Goal: Transaction & Acquisition: Book appointment/travel/reservation

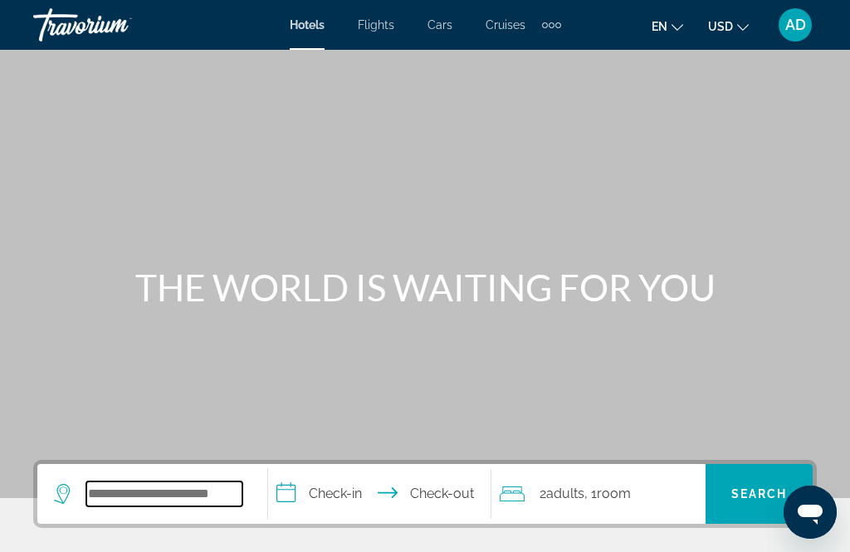
click at [206, 488] on input "Search widget" at bounding box center [164, 494] width 156 height 25
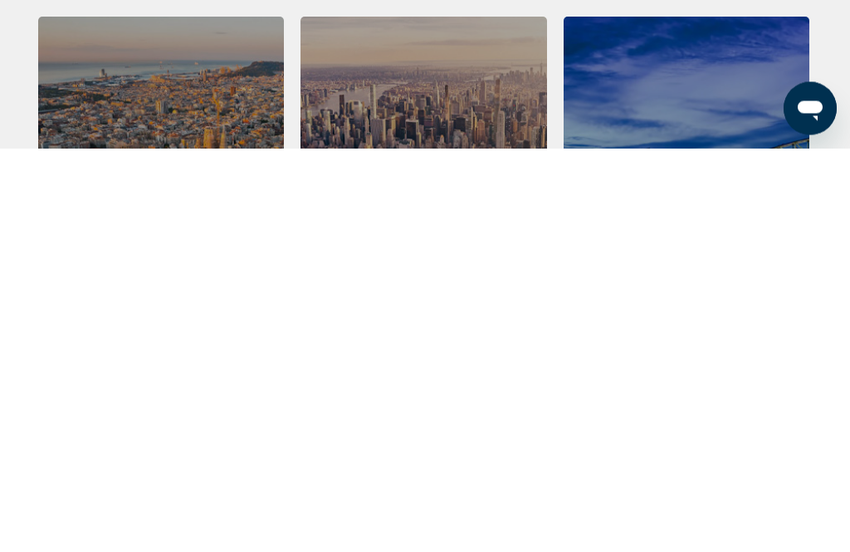
scroll to position [389, 0]
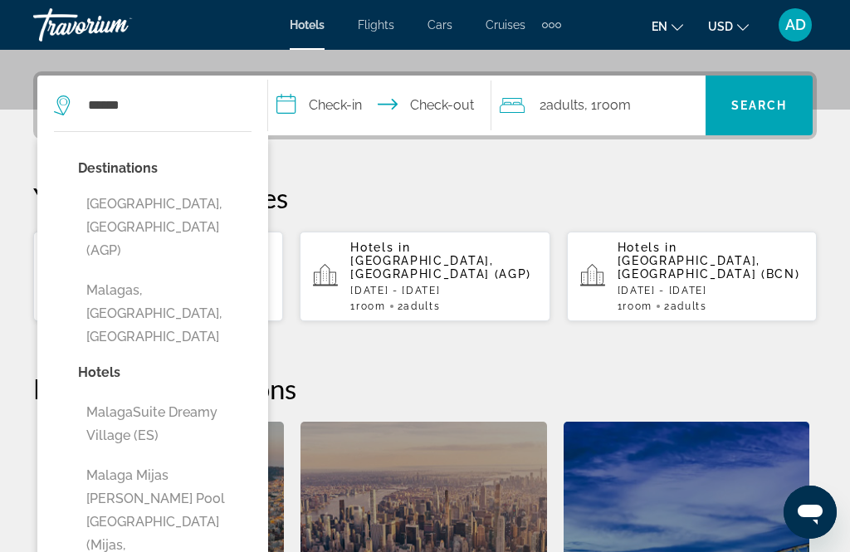
click at [198, 196] on button "[GEOGRAPHIC_DATA], [GEOGRAPHIC_DATA] (AGP)" at bounding box center [165, 228] width 174 height 78
type input "**********"
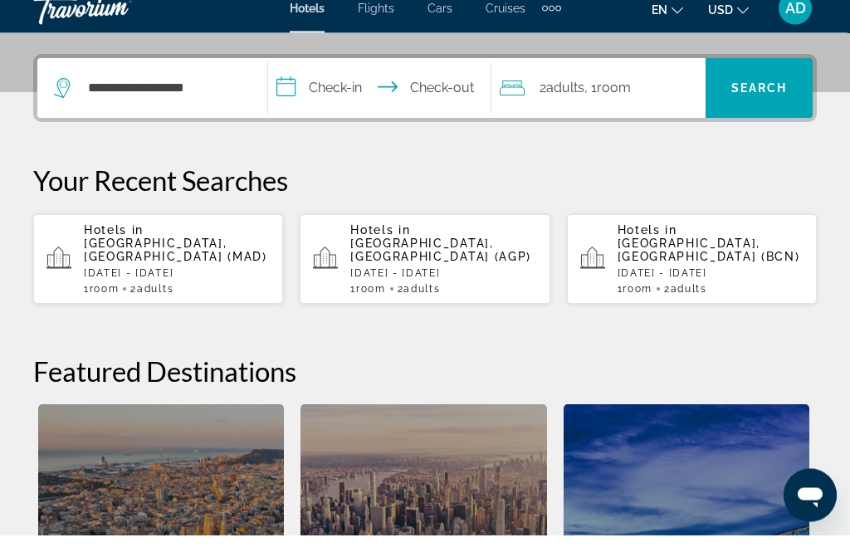
click at [343, 89] on input "**********" at bounding box center [382, 108] width 229 height 65
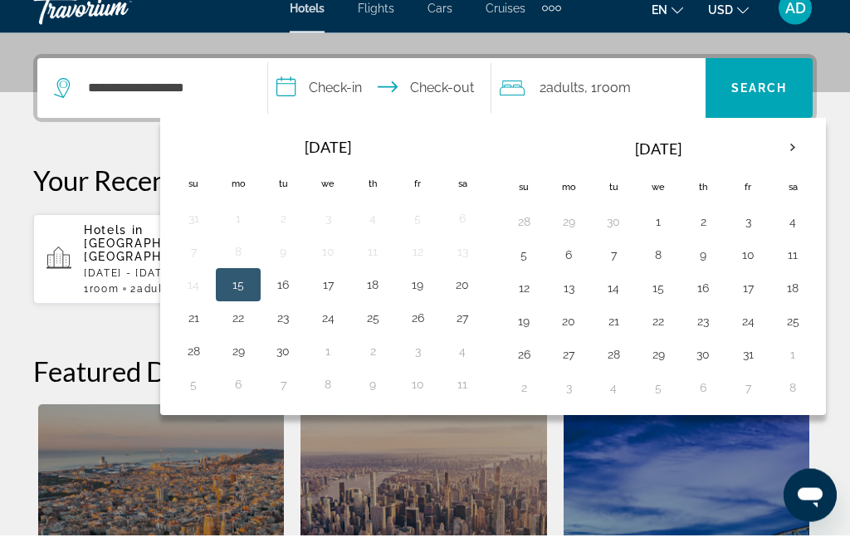
scroll to position [406, 0]
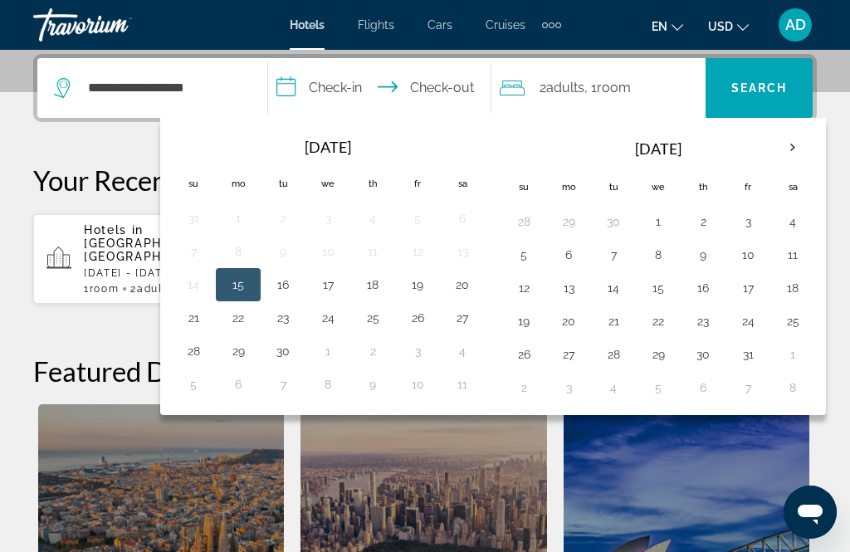
click at [797, 148] on th "Next month" at bounding box center [793, 148] width 45 height 37
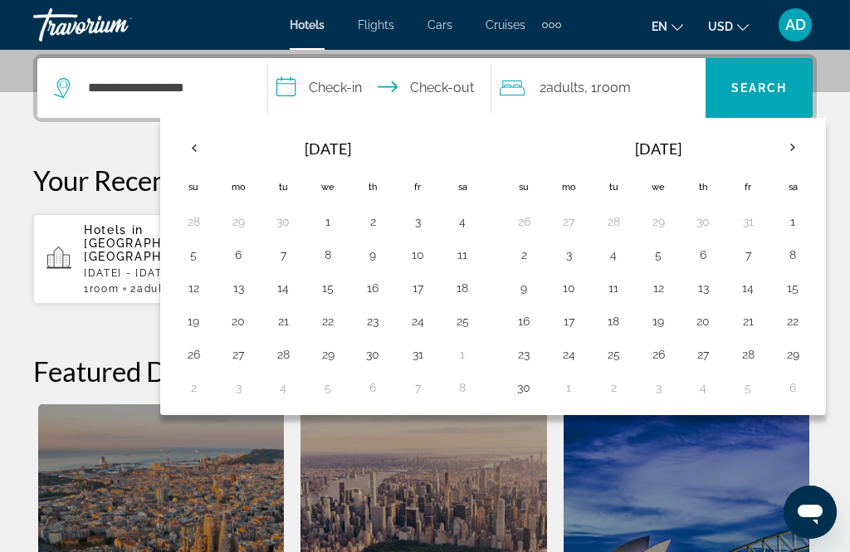
click at [537, 252] on button "2" at bounding box center [524, 254] width 27 height 23
click at [667, 254] on button "5" at bounding box center [658, 254] width 27 height 23
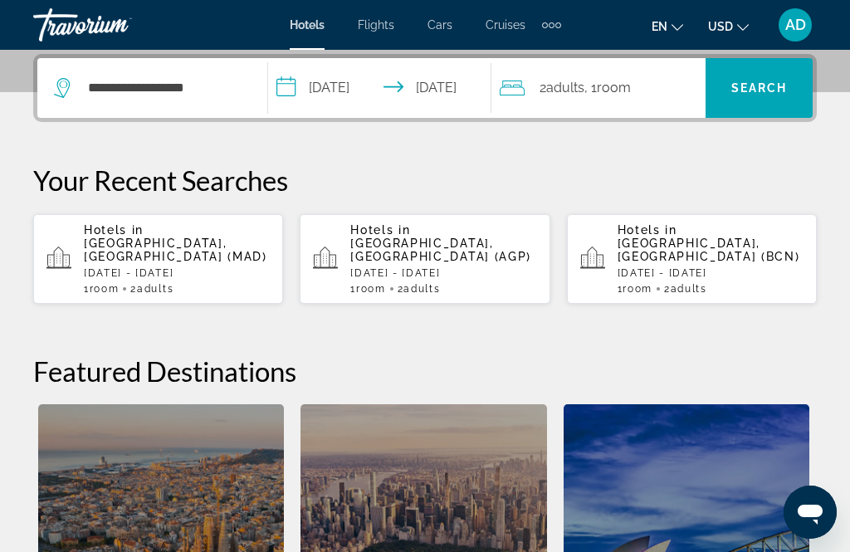
type input "**********"
click at [767, 94] on span "Search" at bounding box center [760, 87] width 56 height 13
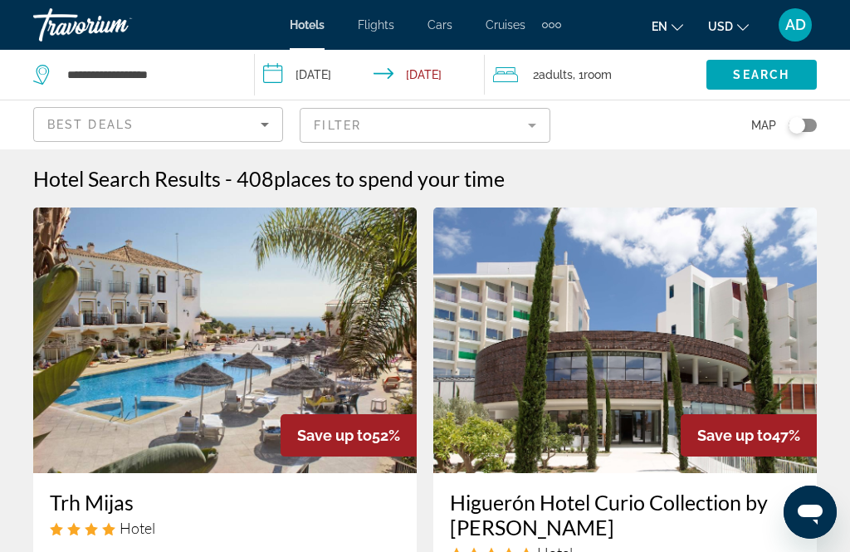
click at [273, 117] on icon "Sort by" at bounding box center [265, 125] width 20 height 20
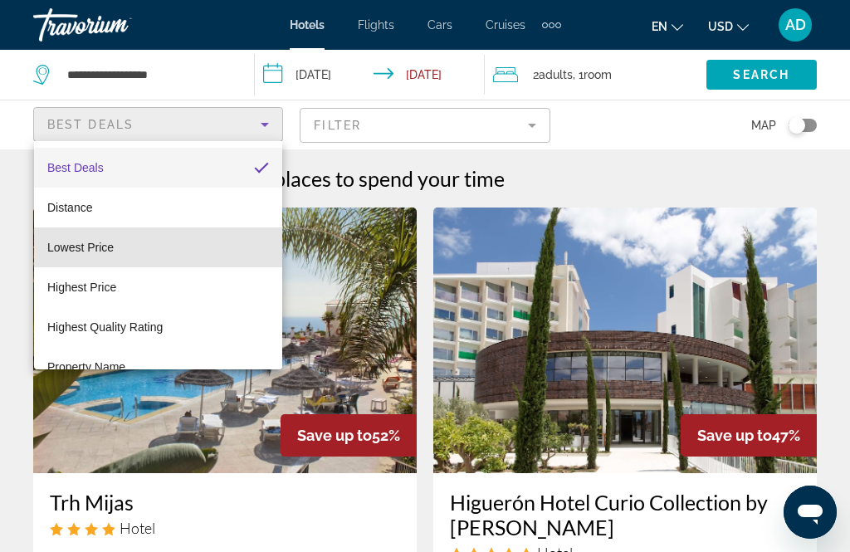
click at [126, 247] on mat-option "Lowest Price" at bounding box center [158, 248] width 248 height 40
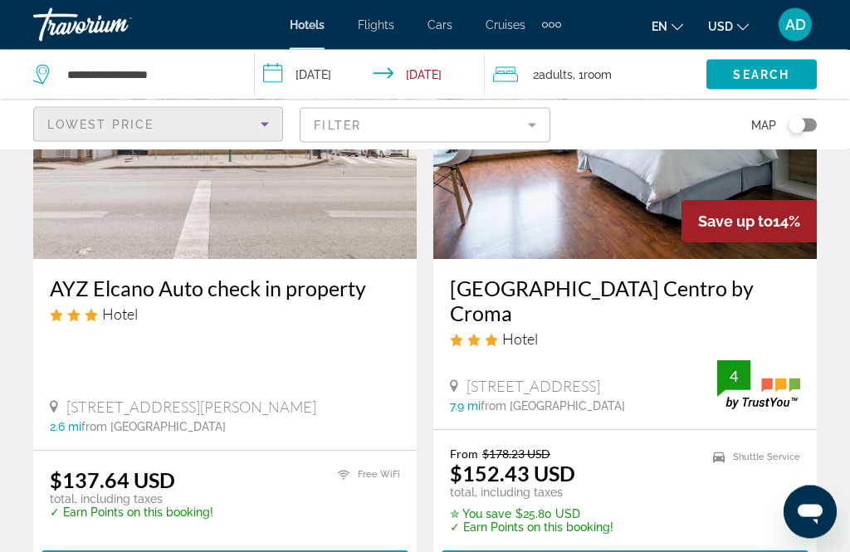
scroll to position [209, 0]
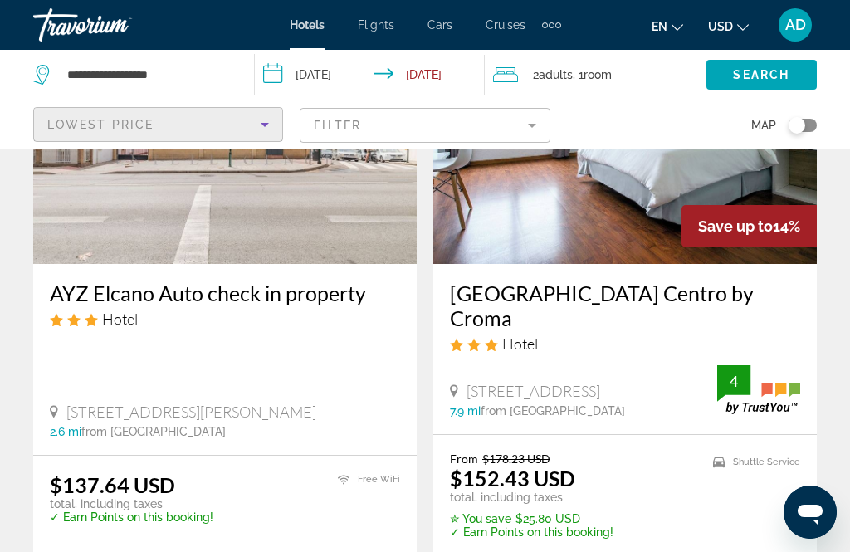
click at [531, 122] on mat-form-field "Filter" at bounding box center [425, 125] width 250 height 35
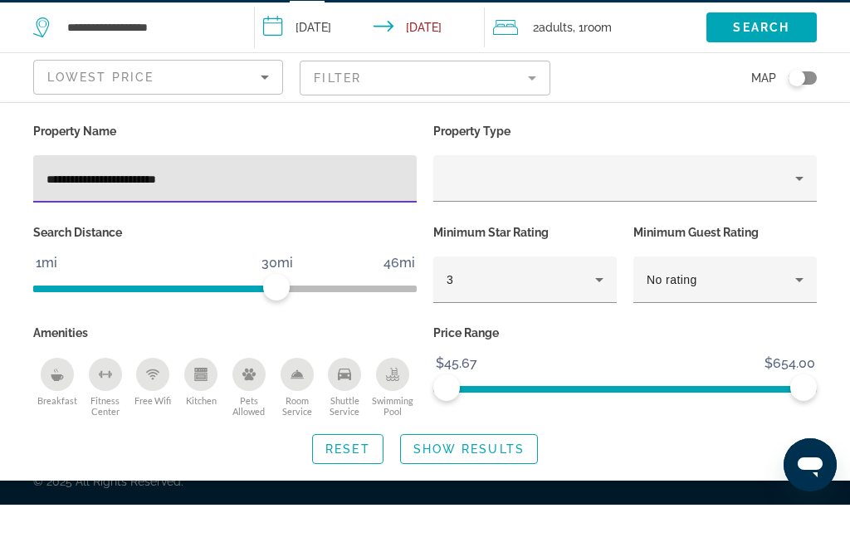
type input "**********"
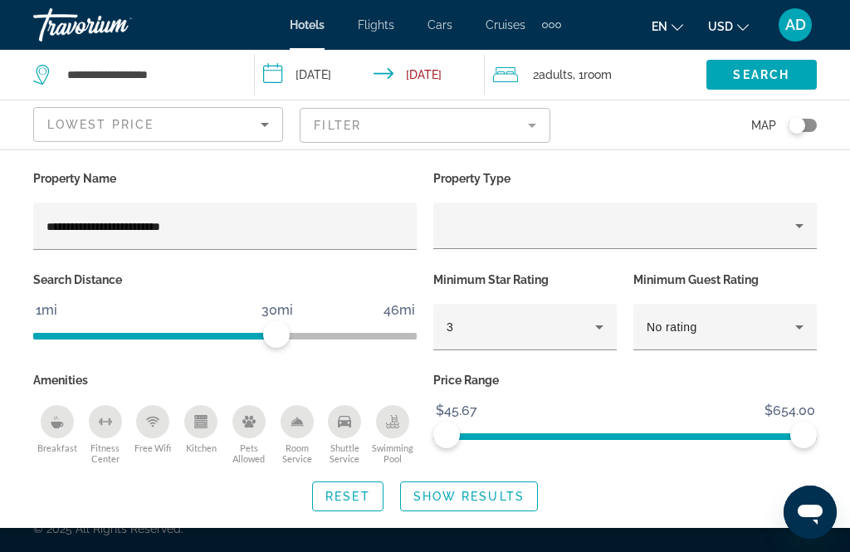
scroll to position [53, 0]
click at [513, 490] on span "Show Results" at bounding box center [469, 496] width 111 height 13
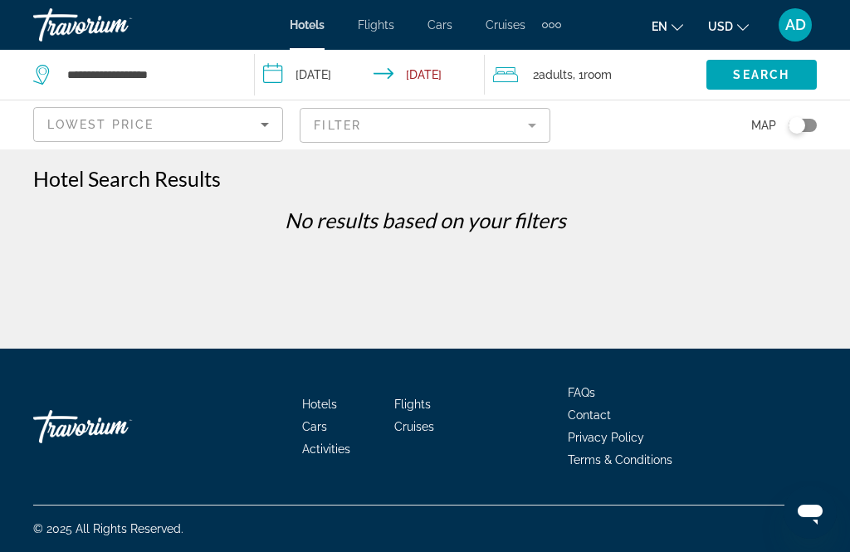
click at [532, 130] on mat-form-field "Filter" at bounding box center [425, 125] width 250 height 35
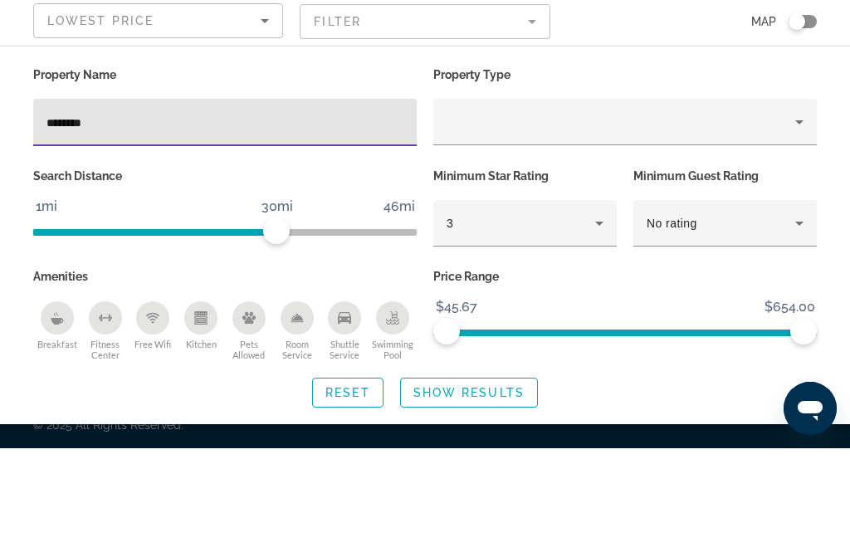
type input "*******"
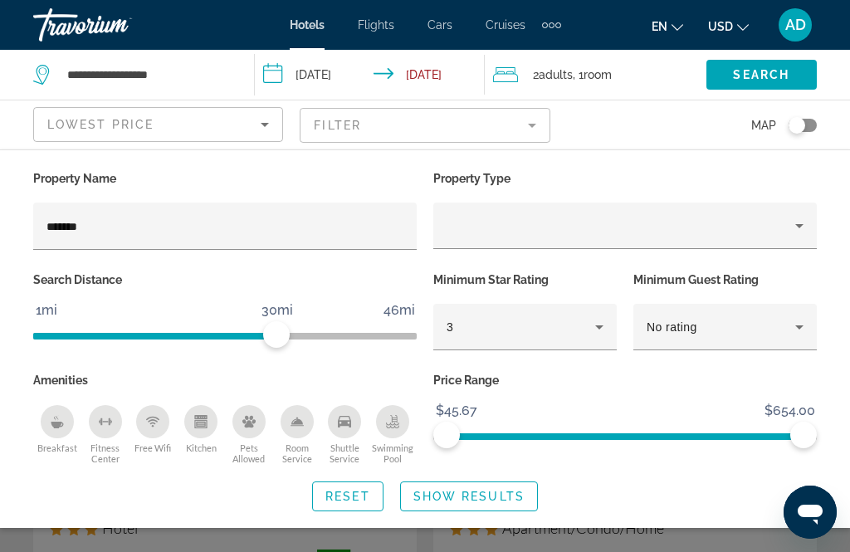
click at [506, 490] on span "Show Results" at bounding box center [469, 496] width 111 height 13
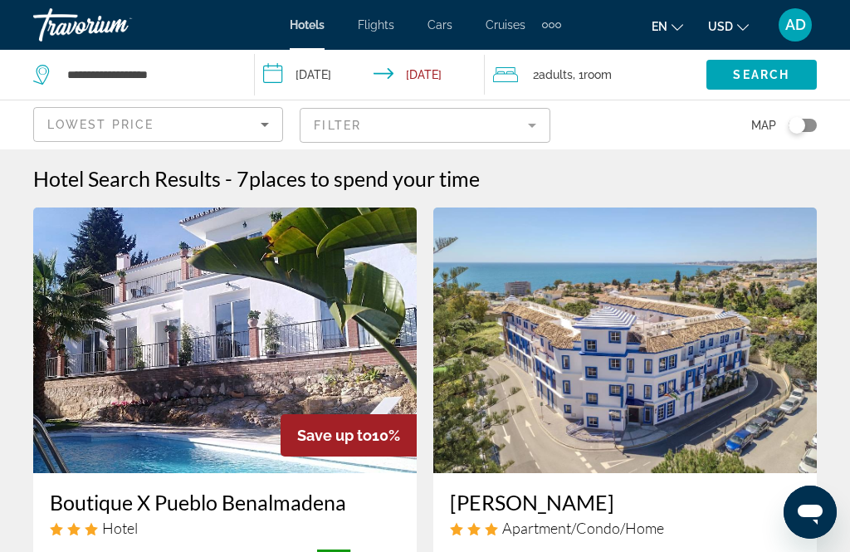
click at [532, 124] on mat-form-field "Filter" at bounding box center [425, 125] width 250 height 35
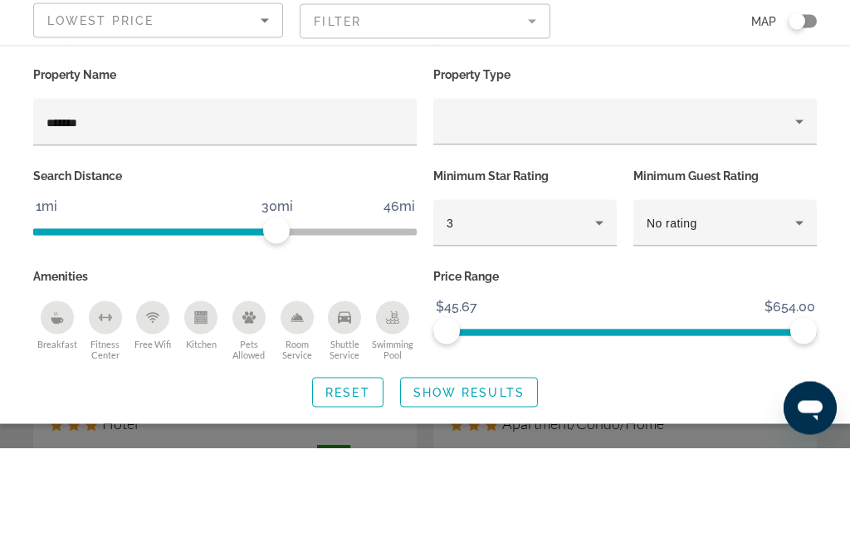
scroll to position [105, 0]
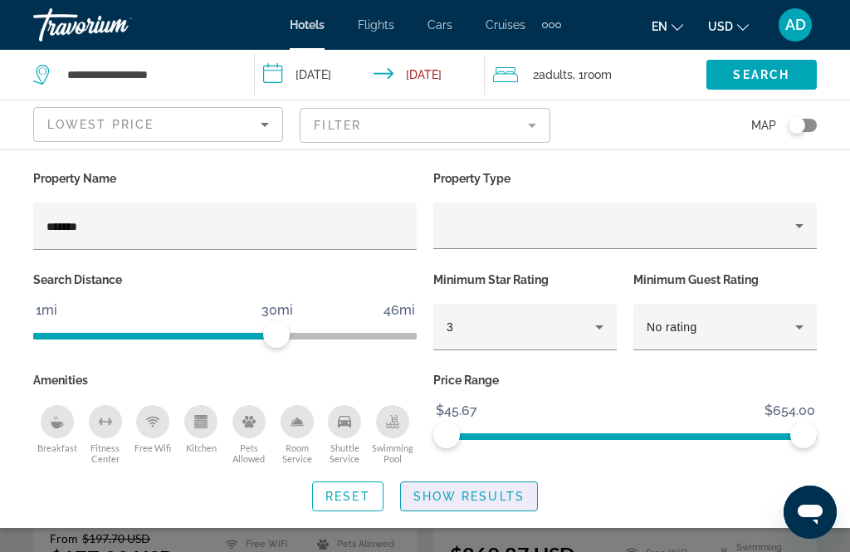
click at [516, 490] on span "Show Results" at bounding box center [469, 496] width 111 height 13
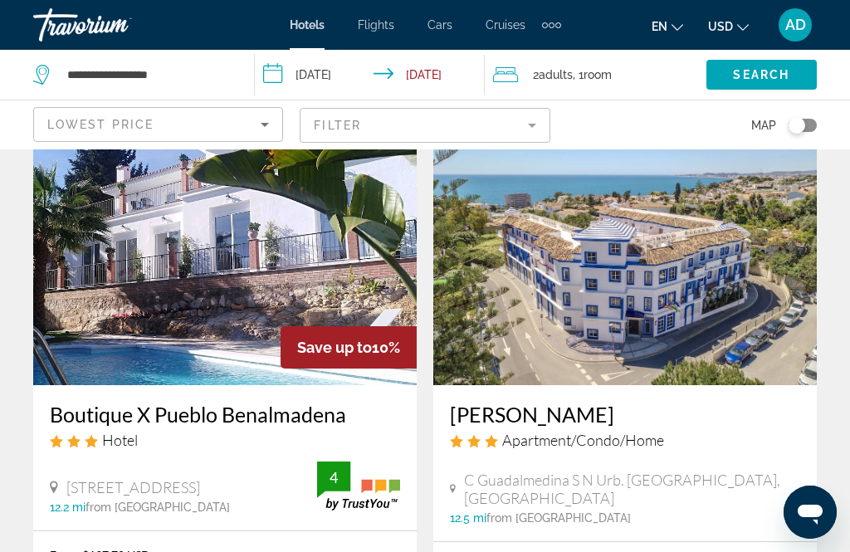
scroll to position [0, 0]
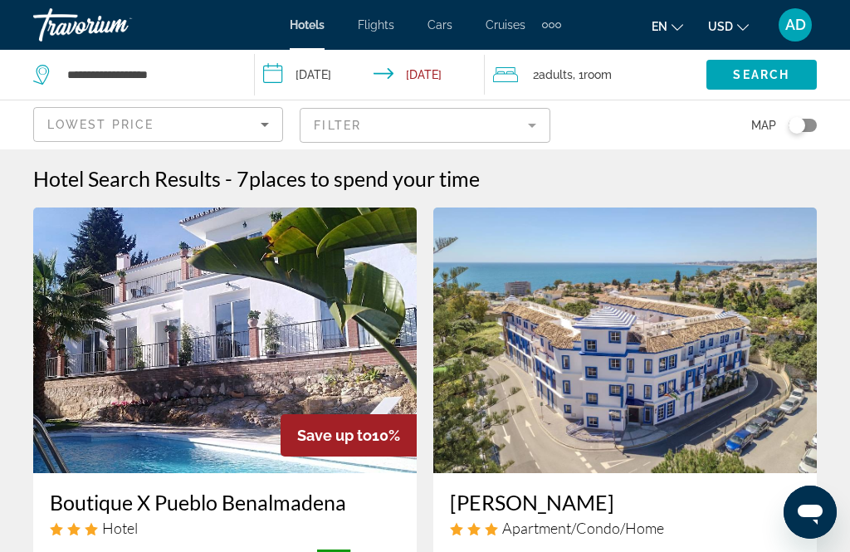
click at [439, 120] on mat-form-field "Filter" at bounding box center [425, 125] width 250 height 35
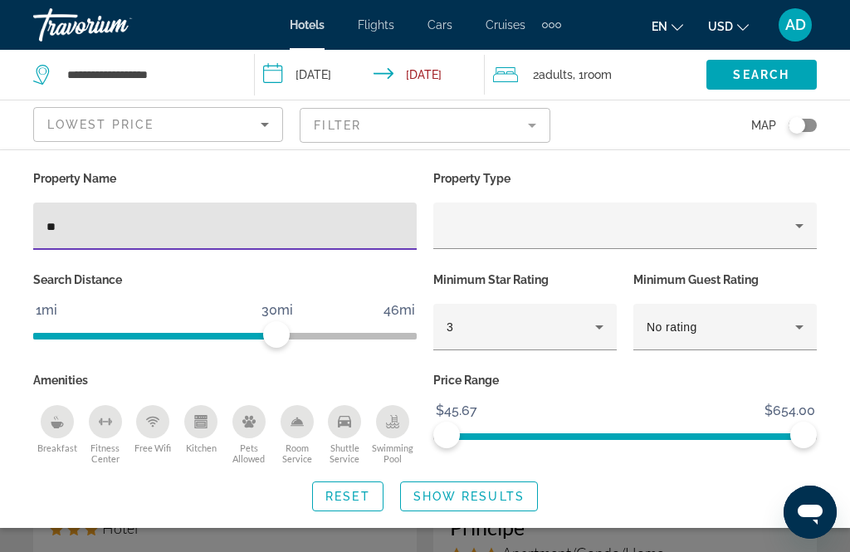
type input "*"
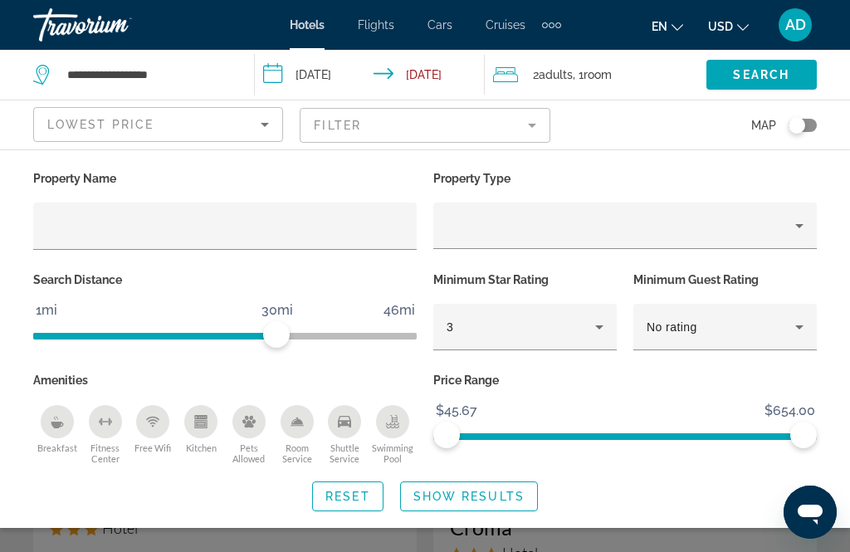
click at [194, 235] on input "Hotel Filters" at bounding box center [225, 227] width 357 height 20
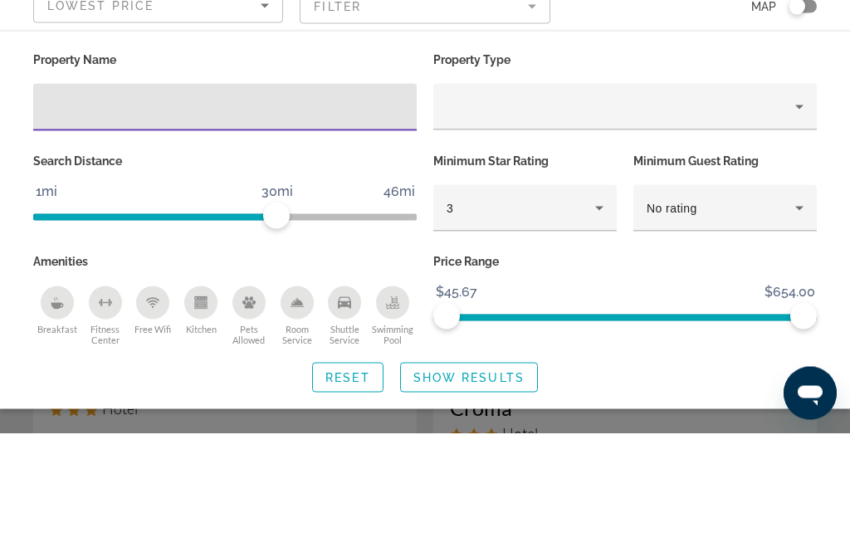
click at [114, 217] on input "Hotel Filters" at bounding box center [225, 227] width 357 height 20
paste input "**********"
type input "**********"
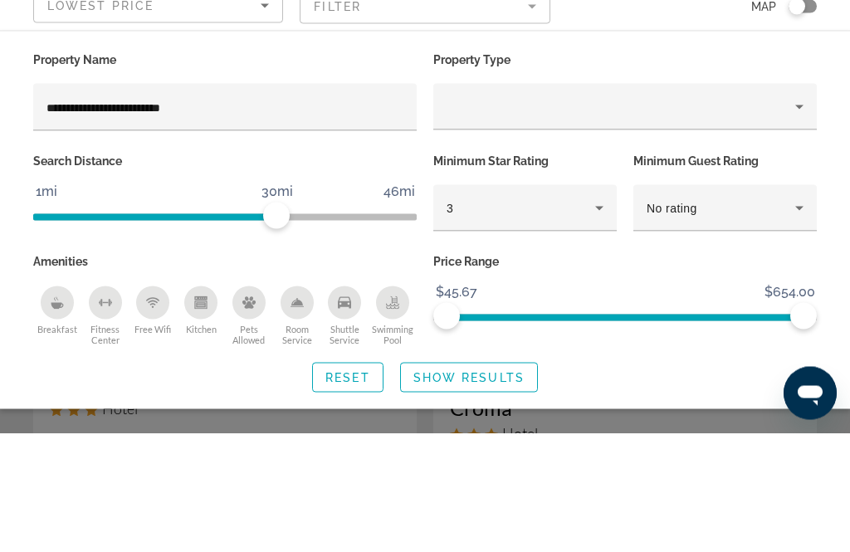
scroll to position [120, 0]
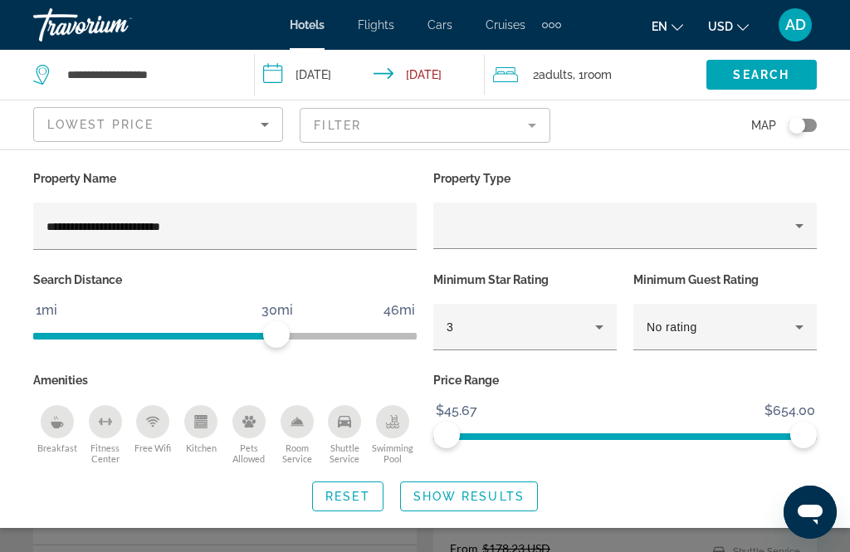
click at [510, 495] on span "Show Results" at bounding box center [469, 496] width 111 height 13
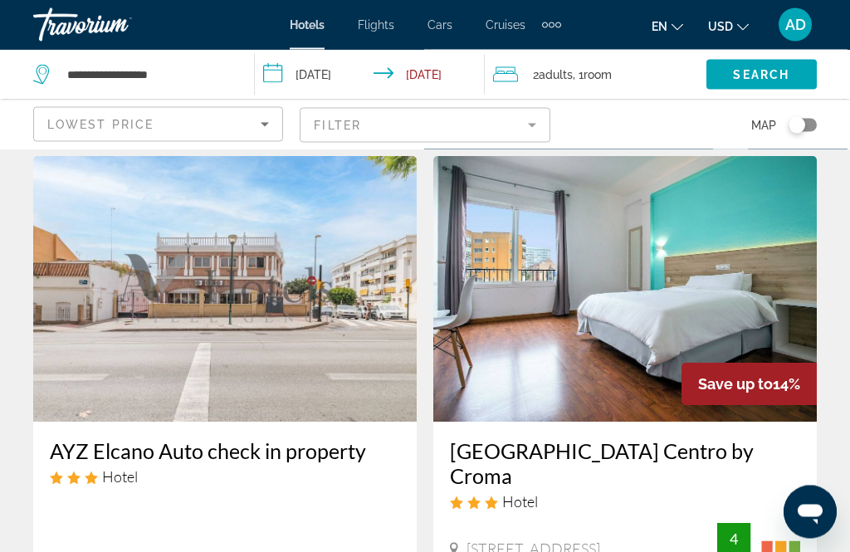
scroll to position [0, 0]
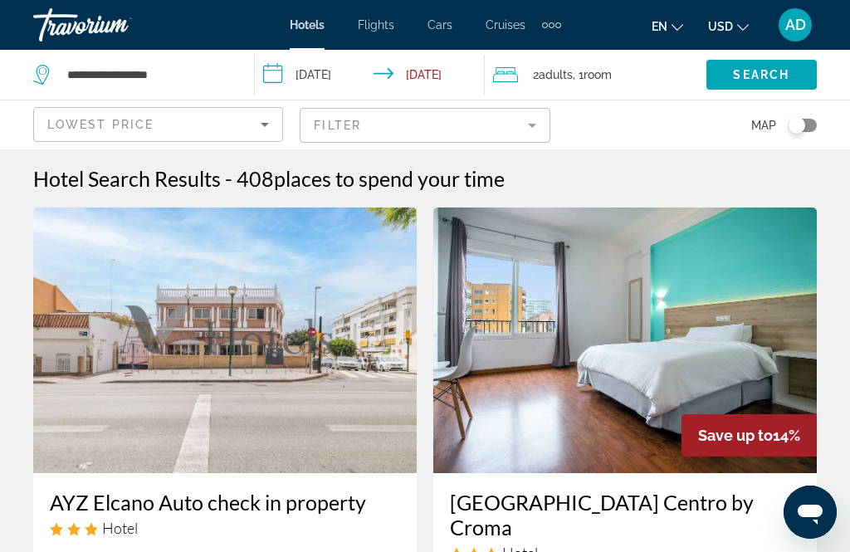
click at [545, 125] on mat-form-field "Filter" at bounding box center [425, 125] width 250 height 35
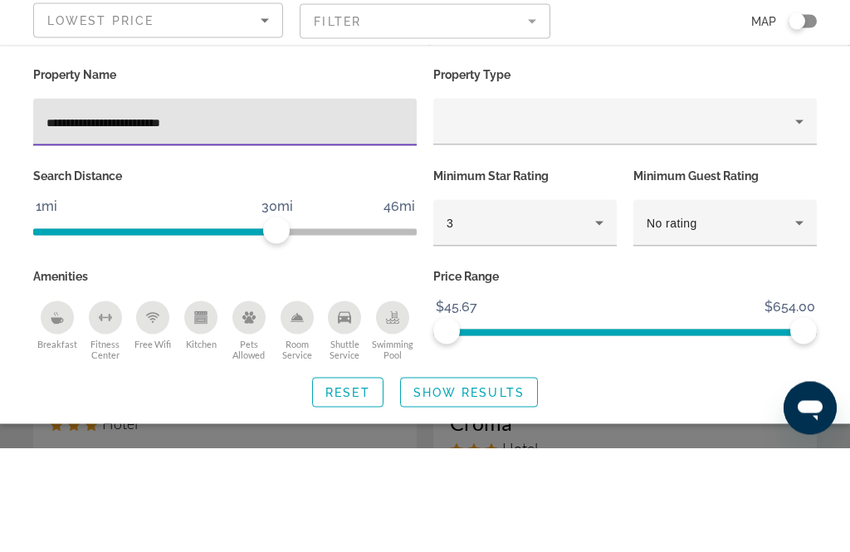
scroll to position [105, 0]
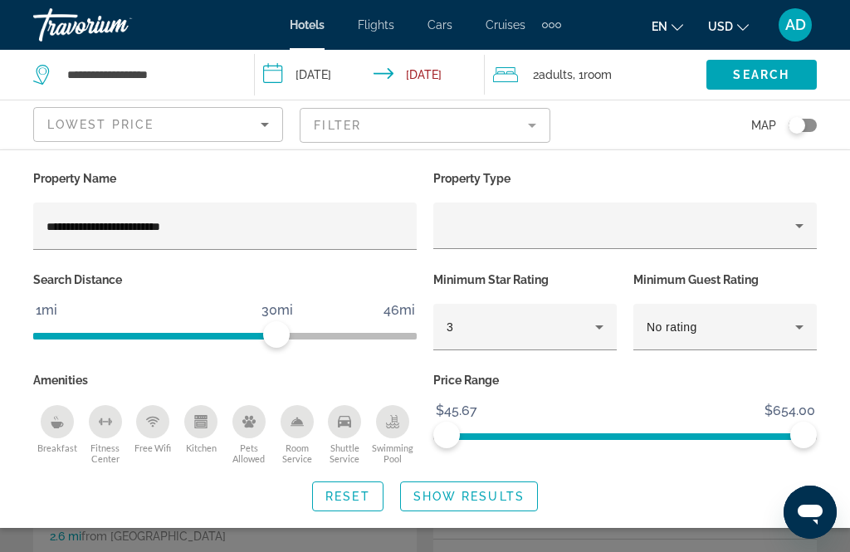
click at [512, 490] on span "Show Results" at bounding box center [469, 496] width 111 height 13
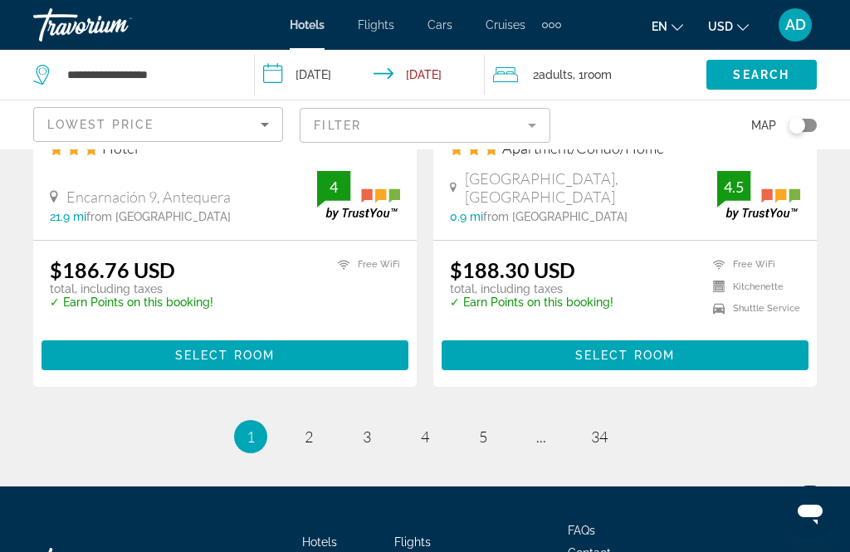
scroll to position [3569, 0]
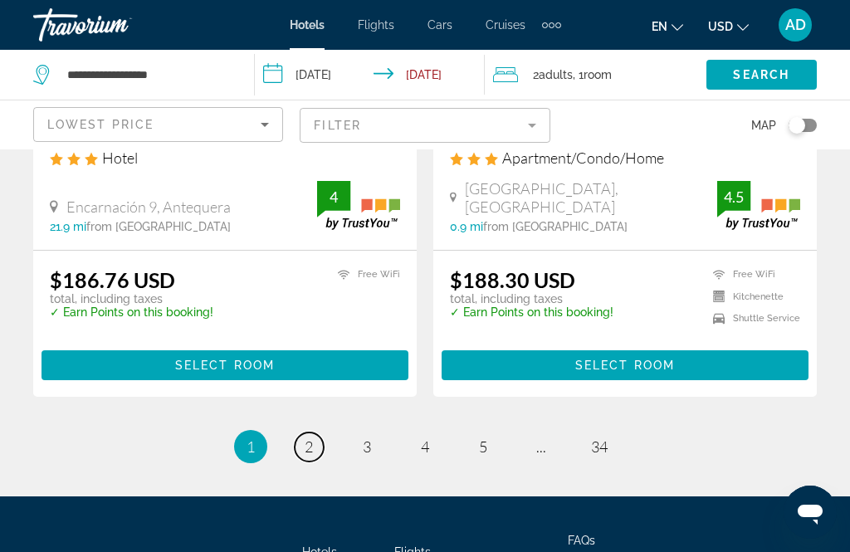
click at [307, 438] on span "2" at bounding box center [309, 447] width 8 height 18
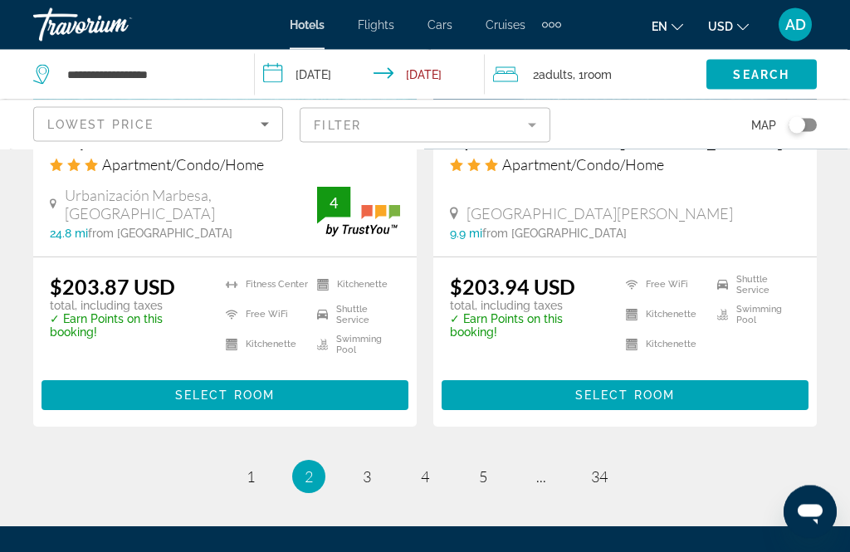
scroll to position [3470, 0]
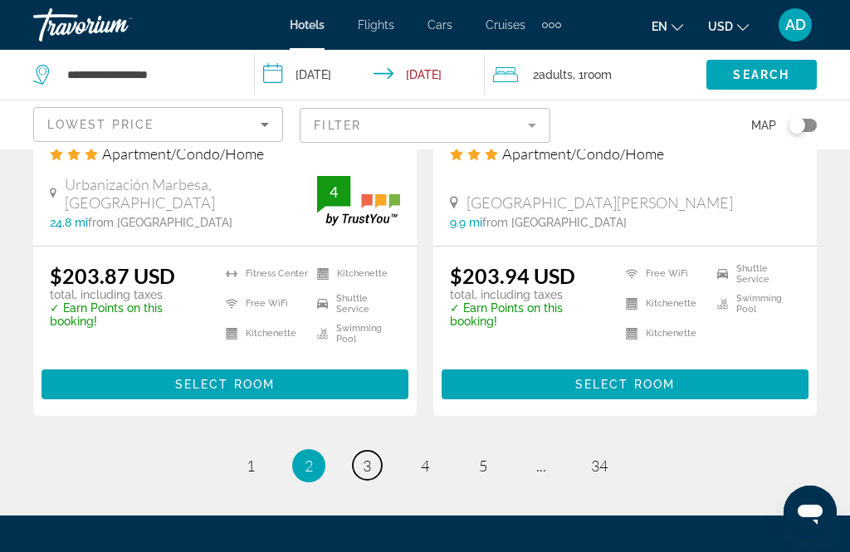
click at [370, 457] on span "3" at bounding box center [367, 466] width 8 height 18
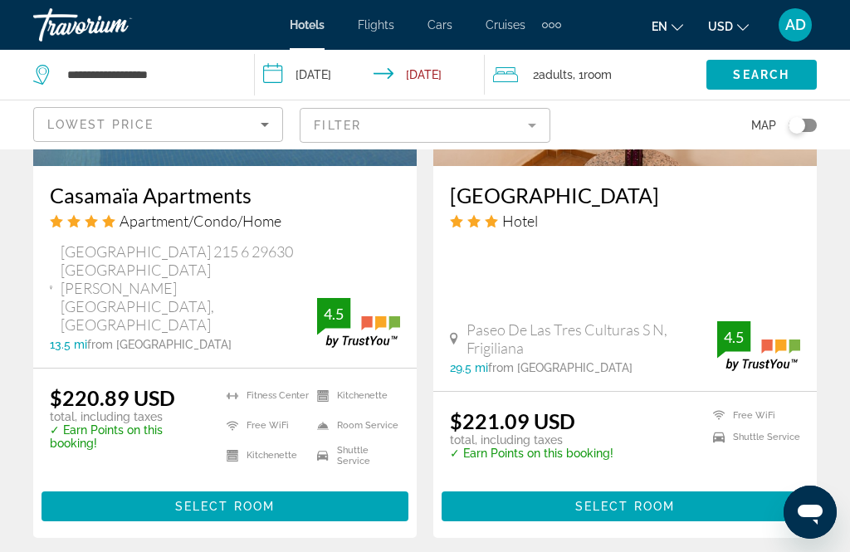
scroll to position [3497, 0]
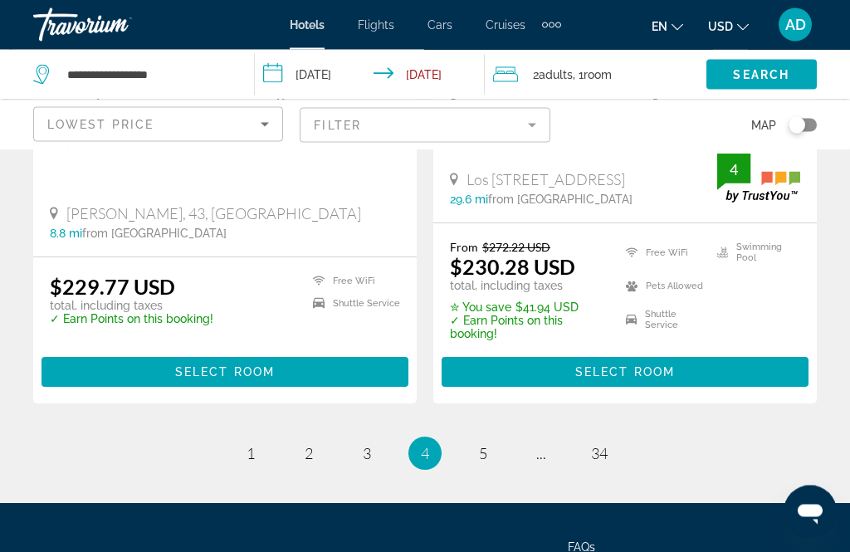
scroll to position [3554, 0]
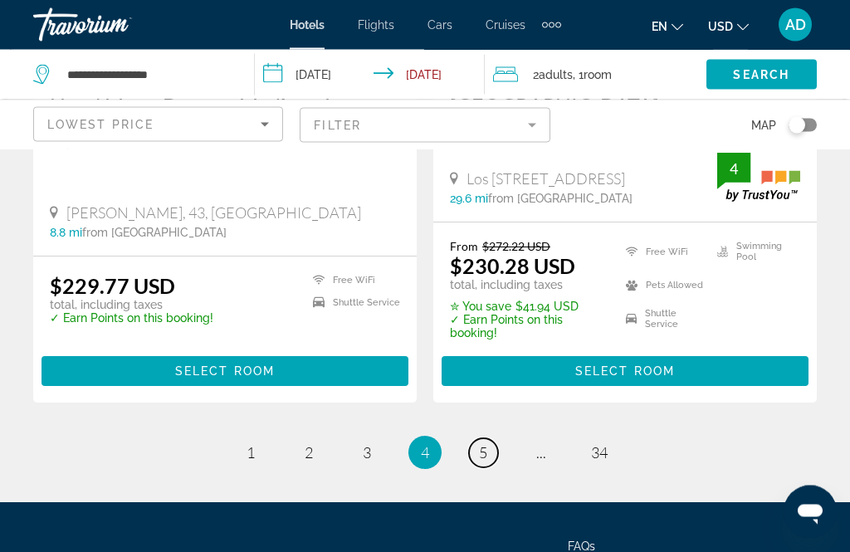
click at [476, 439] on link "page 5" at bounding box center [483, 453] width 29 height 29
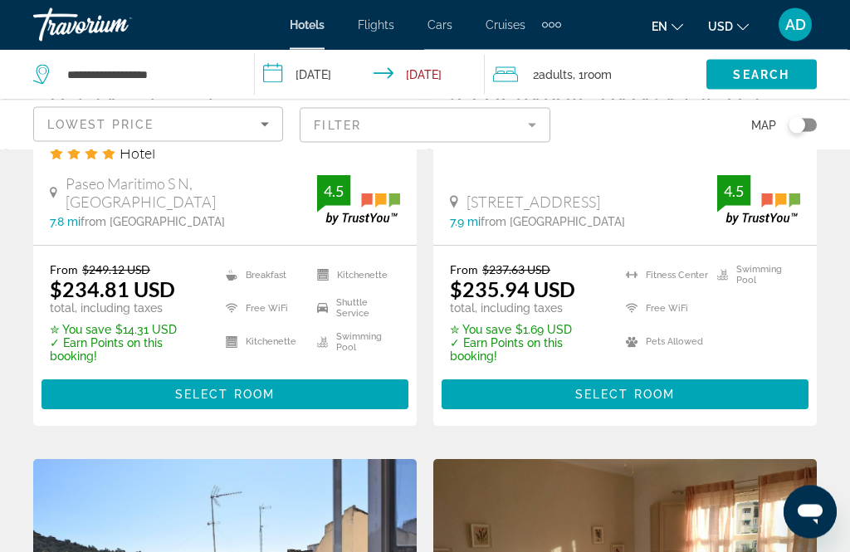
scroll to position [2902, 0]
